Goal: Information Seeking & Learning: Learn about a topic

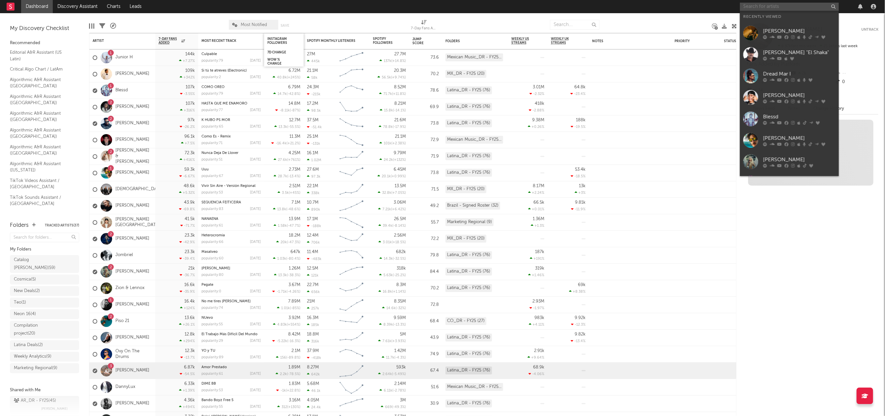
click at [760, 5] on input "text" at bounding box center [789, 7] width 99 height 8
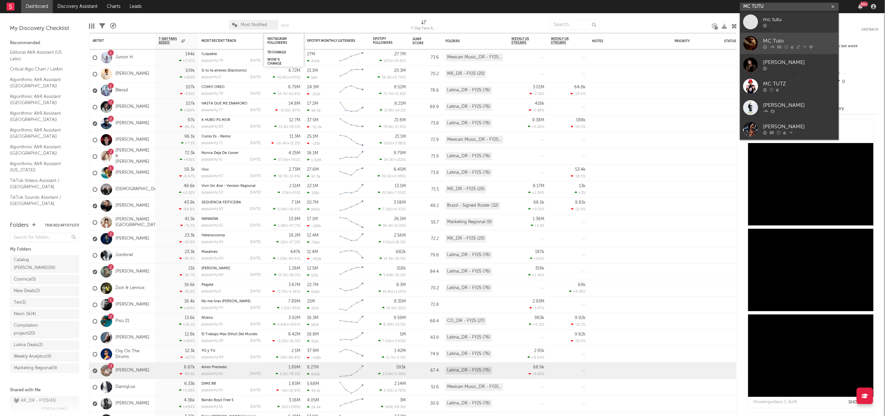
type input "MC TUTU"
click at [783, 42] on div "MC Tuto" at bounding box center [799, 41] width 73 height 8
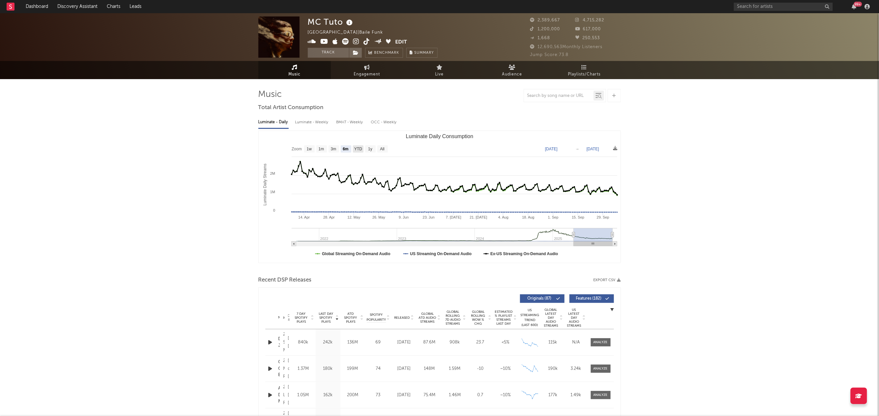
click at [357, 151] on text "YTD" at bounding box center [358, 149] width 8 height 5
select select "YTD"
type input "[DATE]"
